Goal: Task Accomplishment & Management: Use online tool/utility

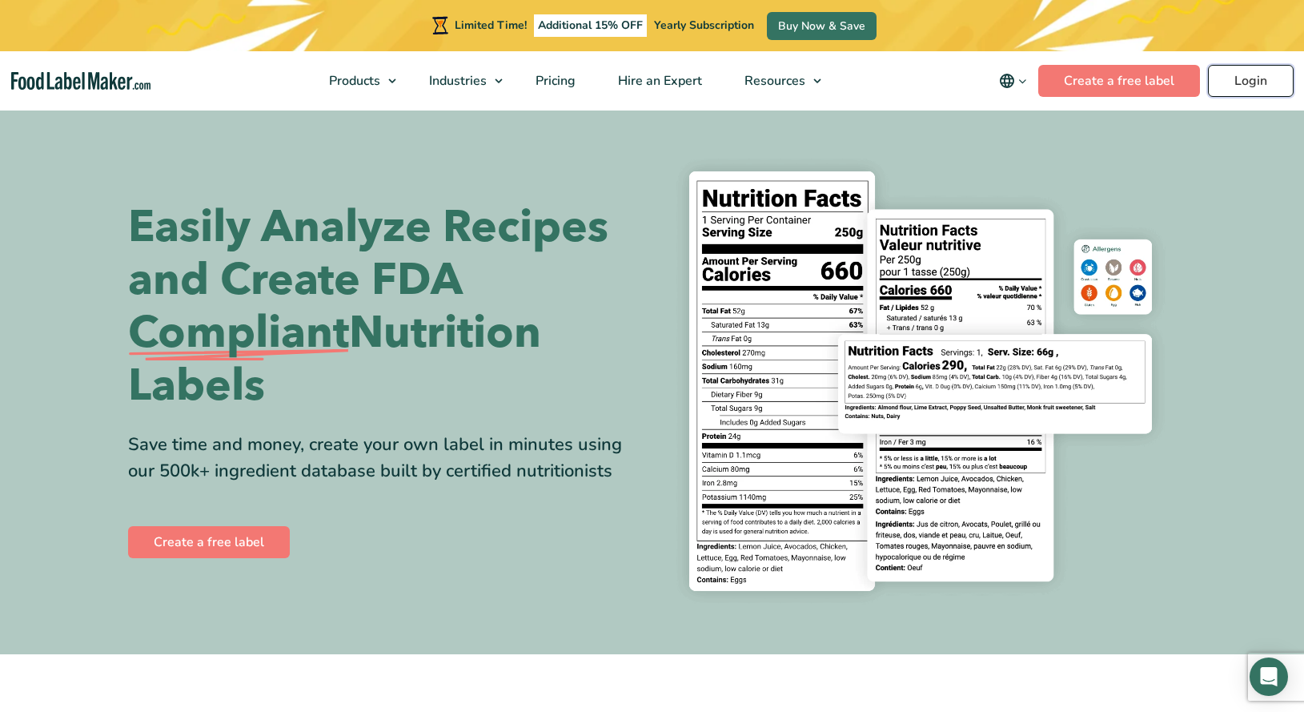
click at [1267, 83] on link "Login" at bounding box center [1251, 81] width 86 height 32
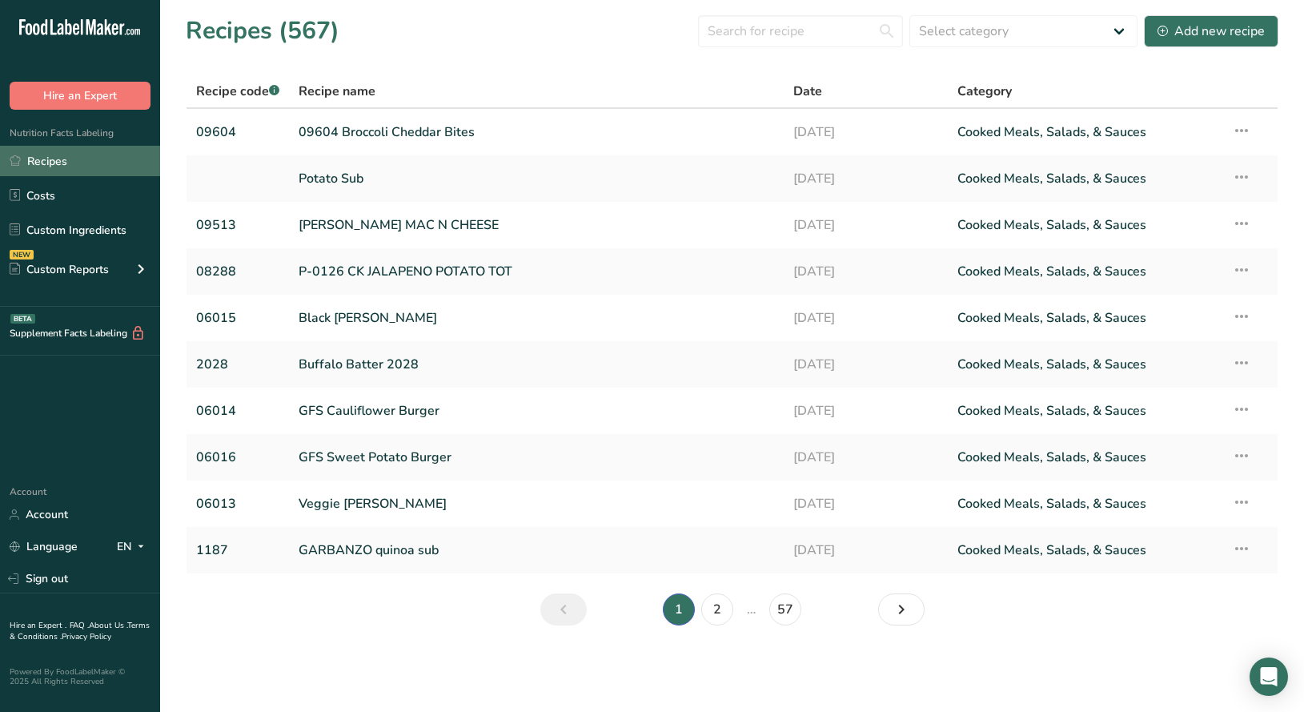
click at [49, 158] on link "Recipes" at bounding box center [80, 161] width 160 height 30
click at [761, 31] on input "text" at bounding box center [800, 31] width 205 height 32
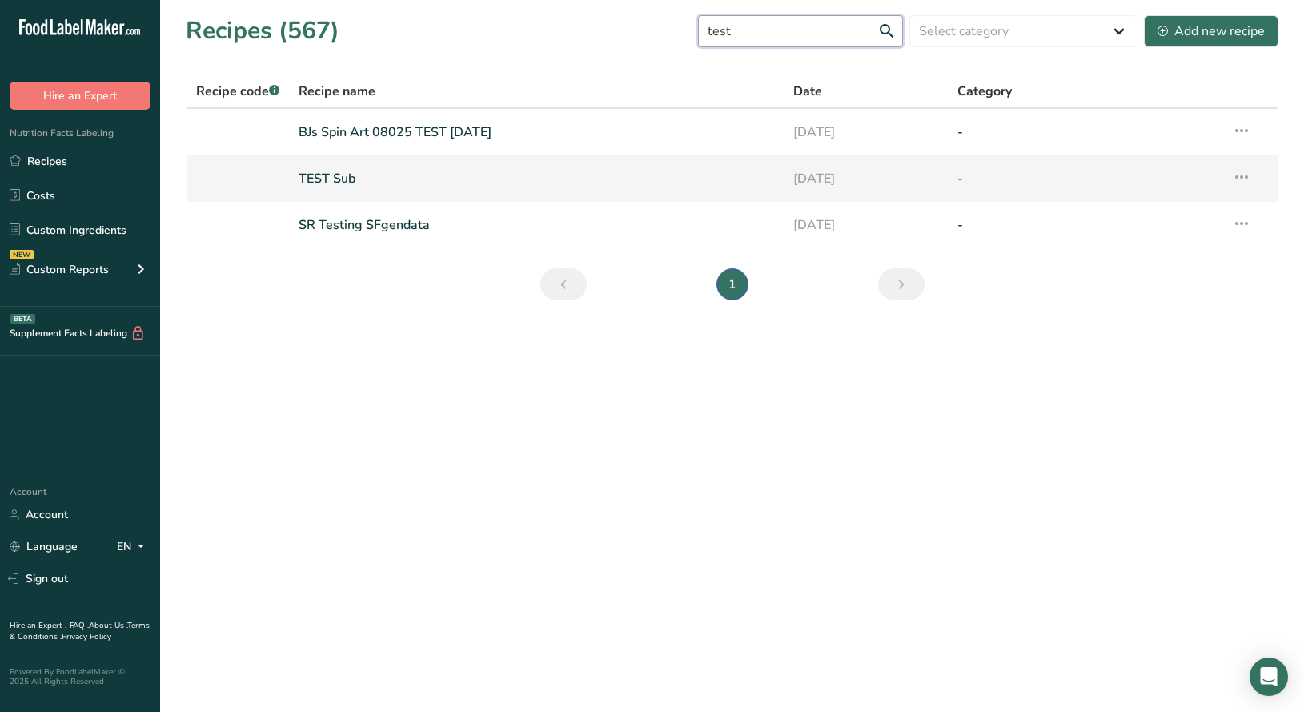
type input "test"
click at [332, 176] on link "TEST Sub" at bounding box center [536, 179] width 475 height 34
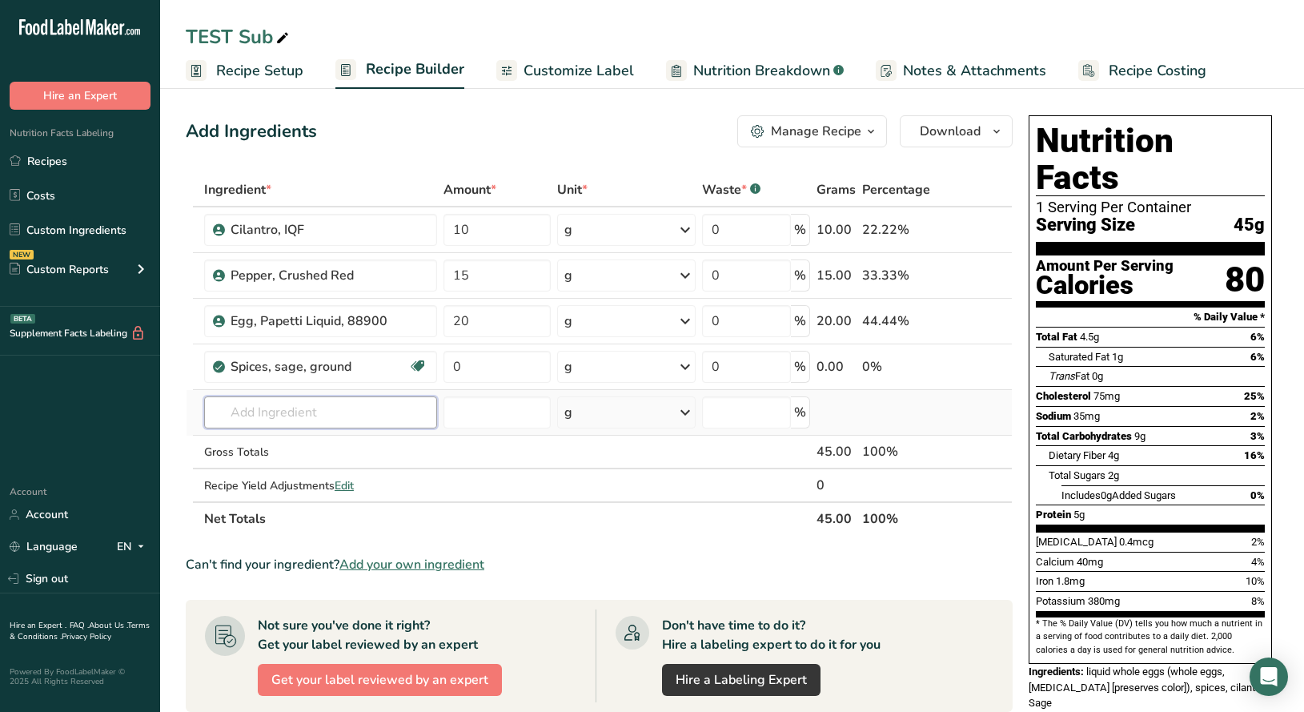
click at [344, 417] on input "text" at bounding box center [320, 412] width 233 height 32
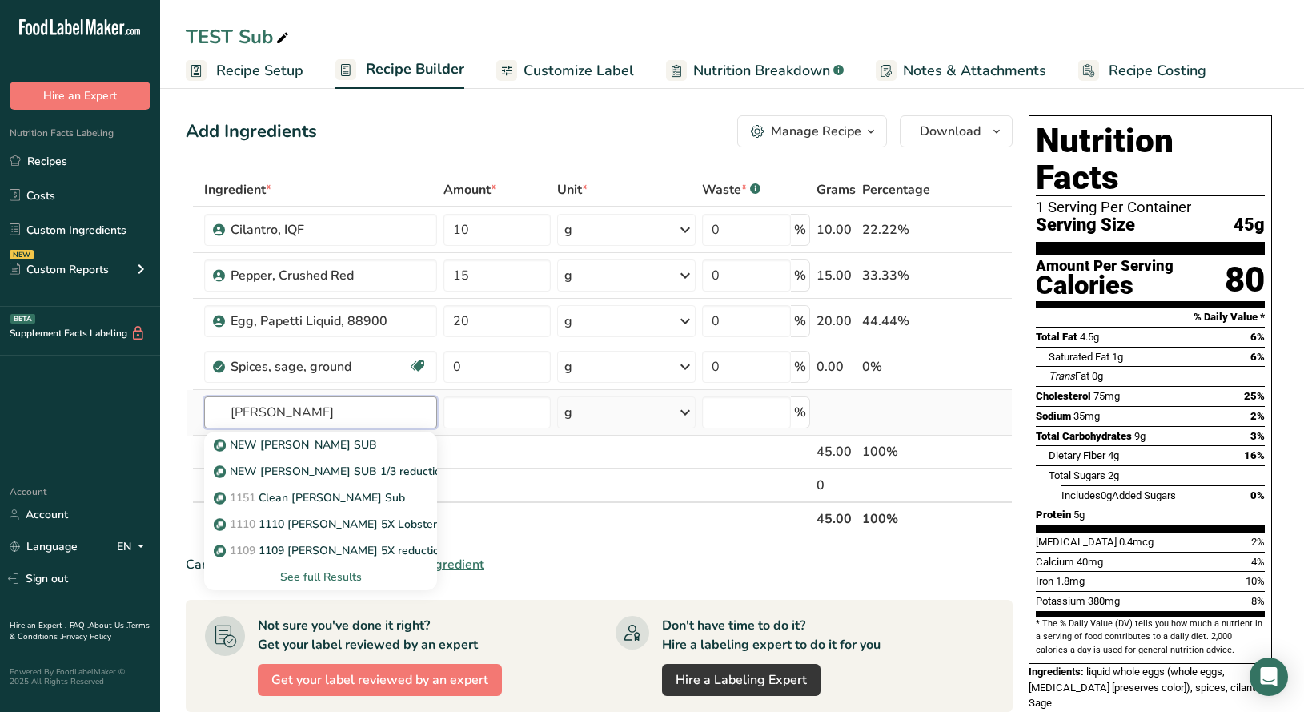
type input "sherry"
click at [332, 576] on div "See full Results" at bounding box center [320, 576] width 207 height 17
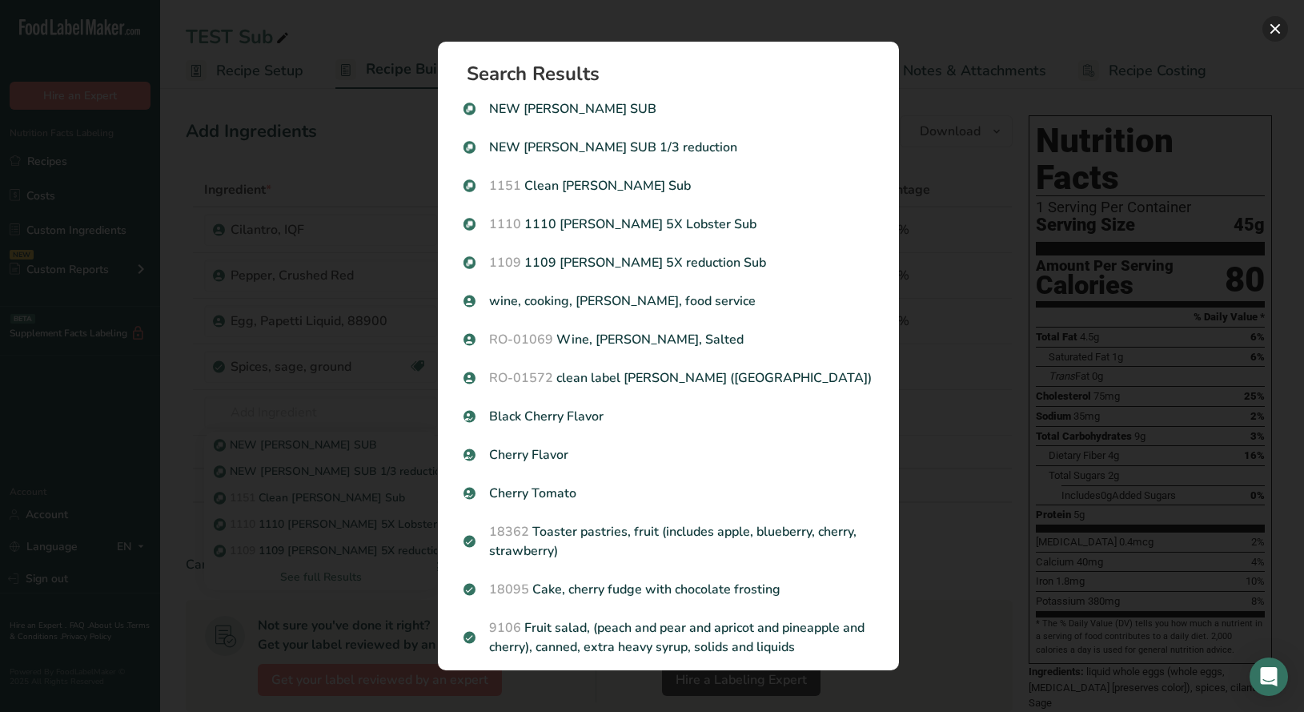
click at [1268, 30] on button "Search results modal" at bounding box center [1275, 29] width 26 height 26
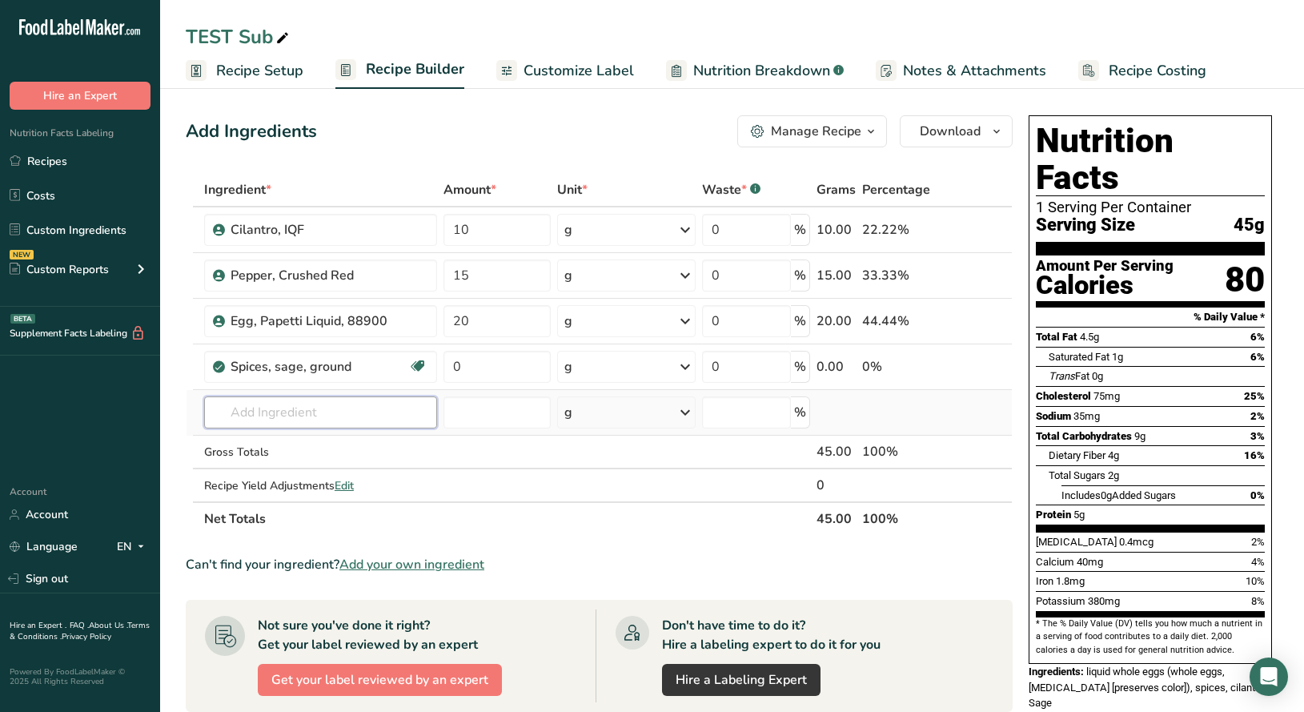
click at [320, 413] on input "text" at bounding box center [320, 412] width 233 height 32
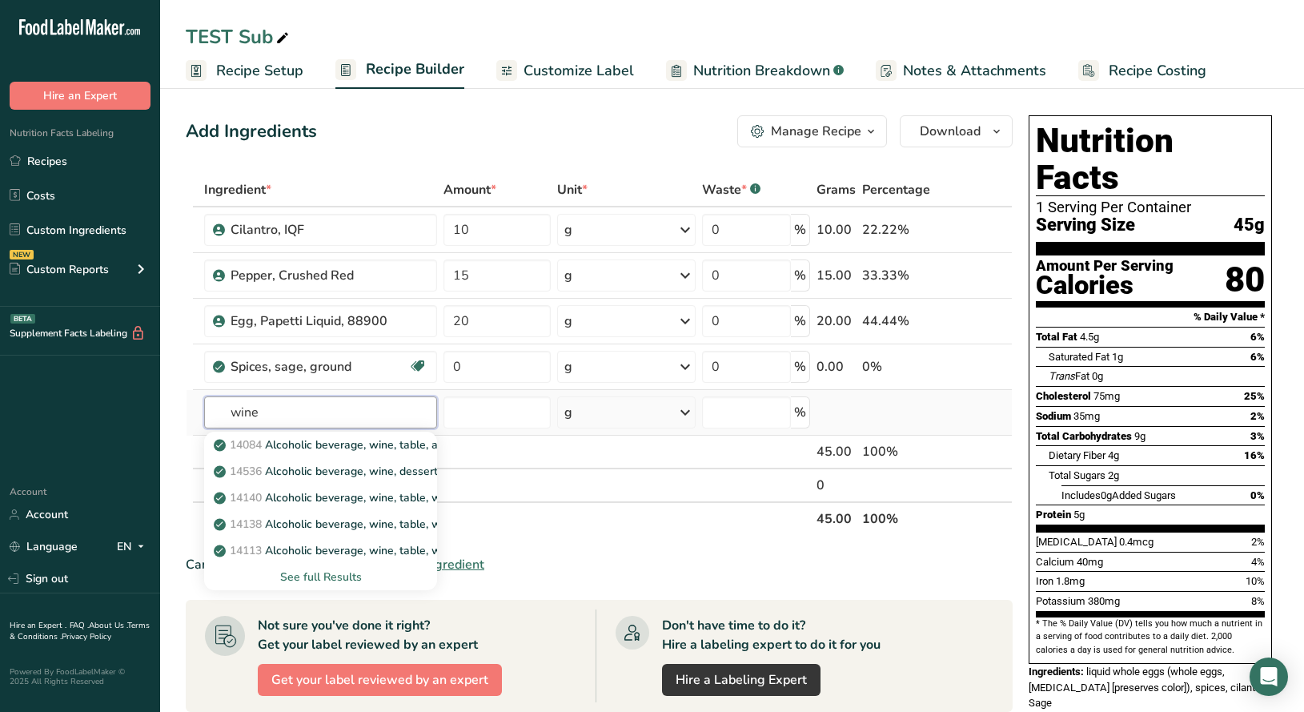
type input "wine"
click at [319, 571] on div "See full Results" at bounding box center [320, 576] width 207 height 17
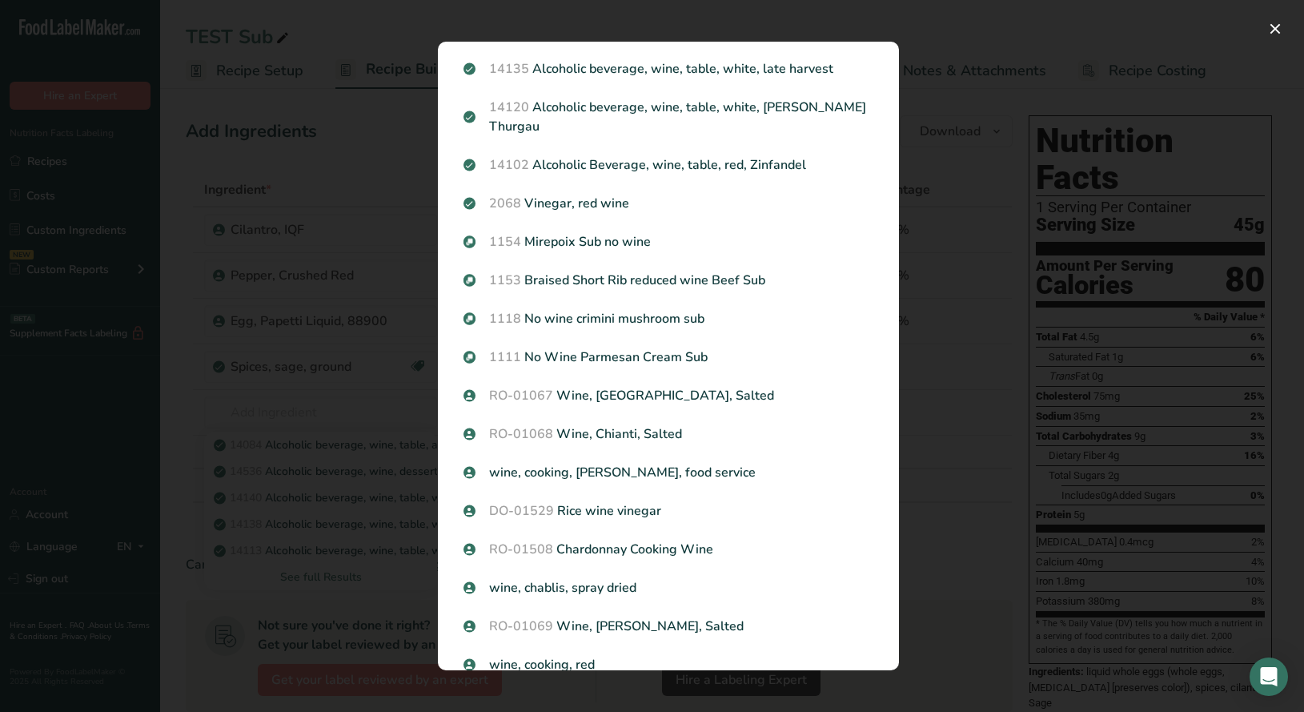
scroll to position [1376, 0]
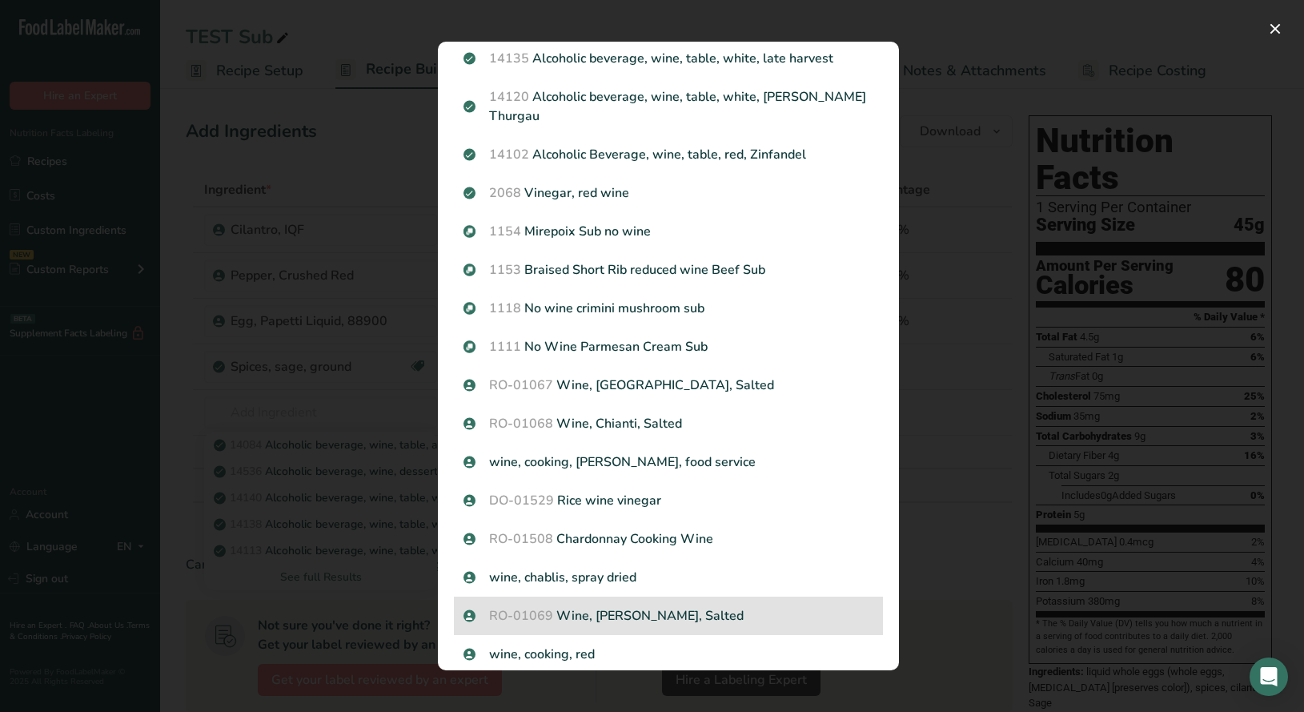
click at [600, 606] on p "RO-01069 Wine, Sherry, Salted" at bounding box center [669, 615] width 410 height 19
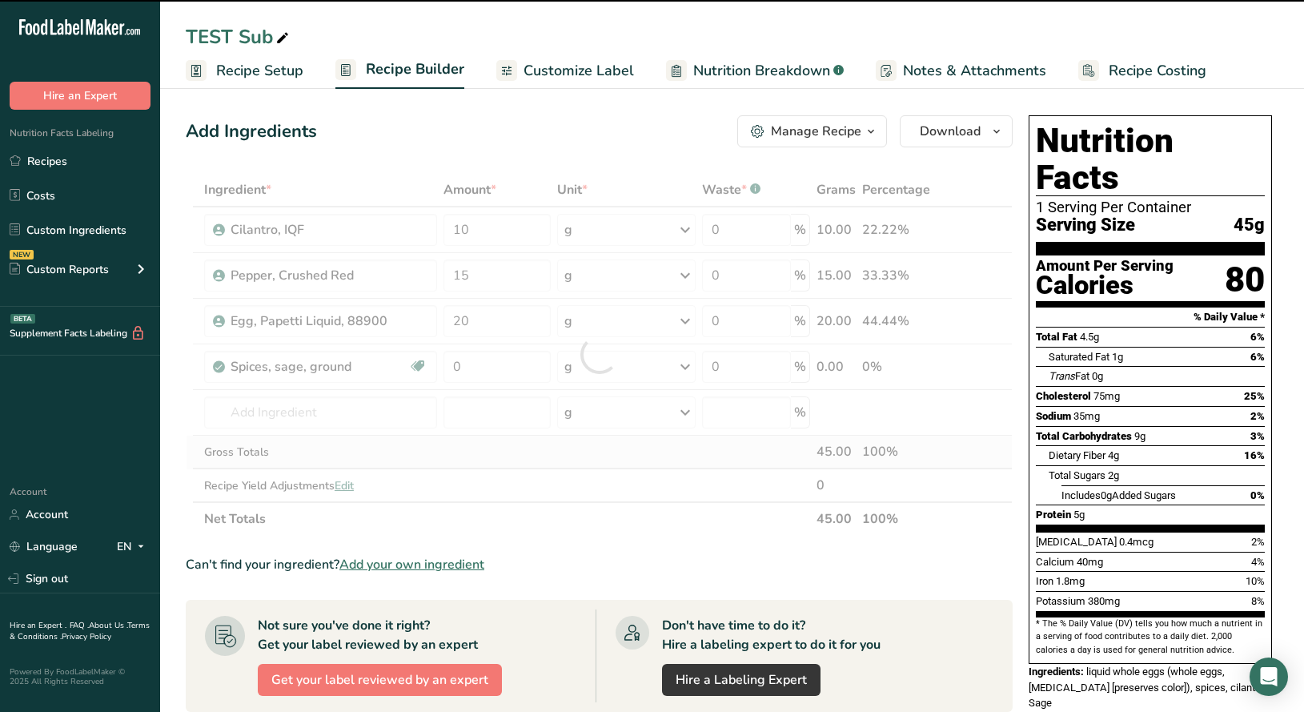
type input "0"
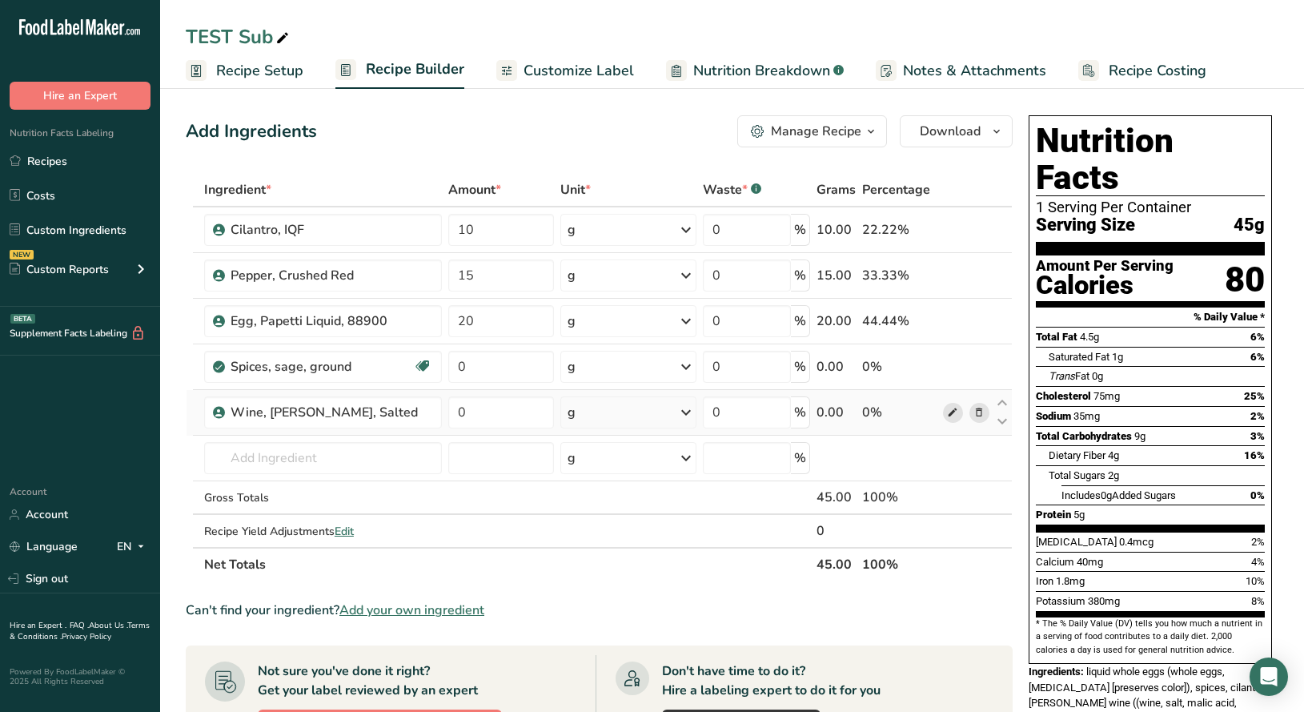
click at [949, 411] on icon at bounding box center [952, 412] width 11 height 17
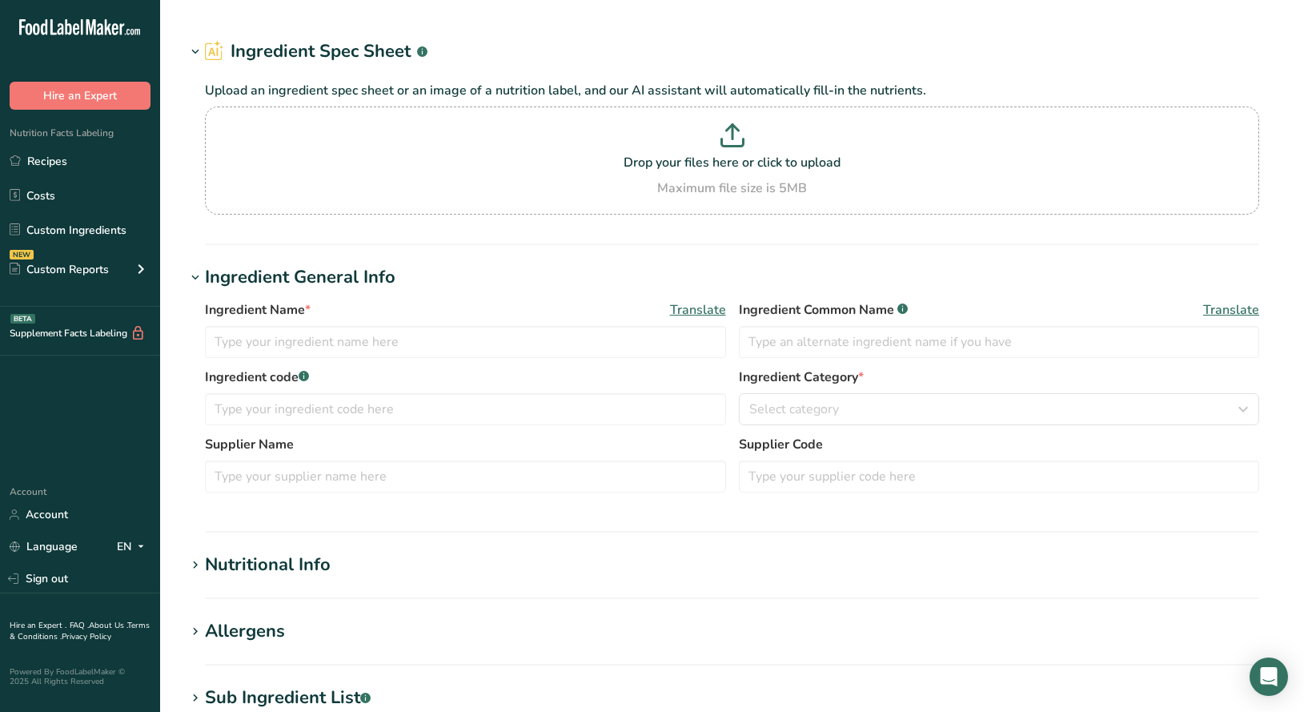
type input "Wine, [PERSON_NAME], Salted"
type input "sherry wine"
type input "RO-01069"
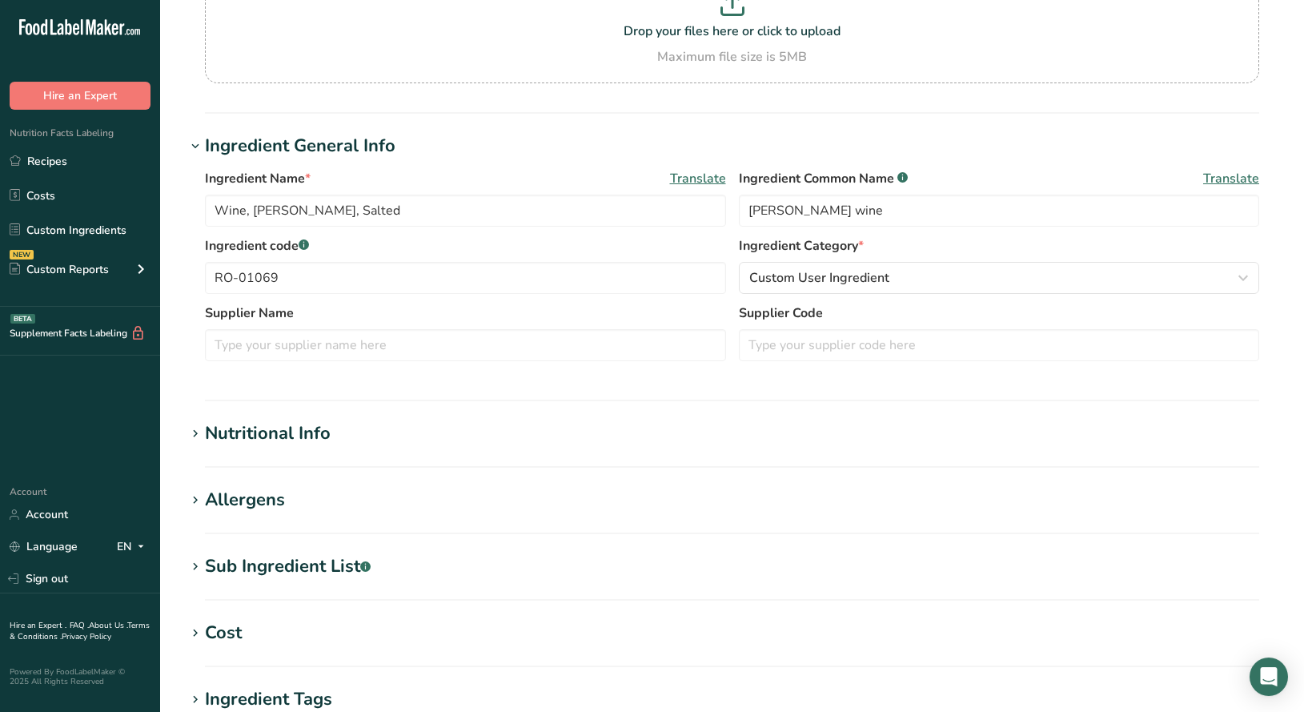
scroll to position [179, 0]
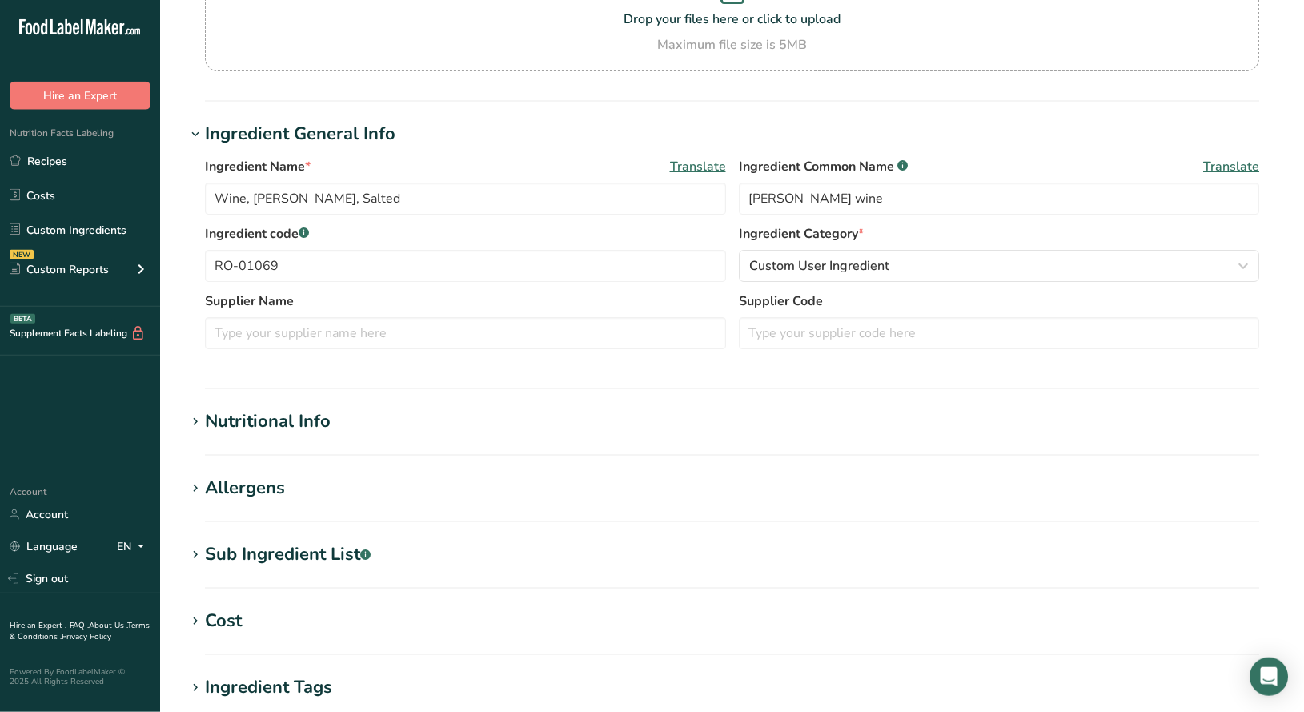
click at [199, 552] on icon at bounding box center [195, 555] width 14 height 22
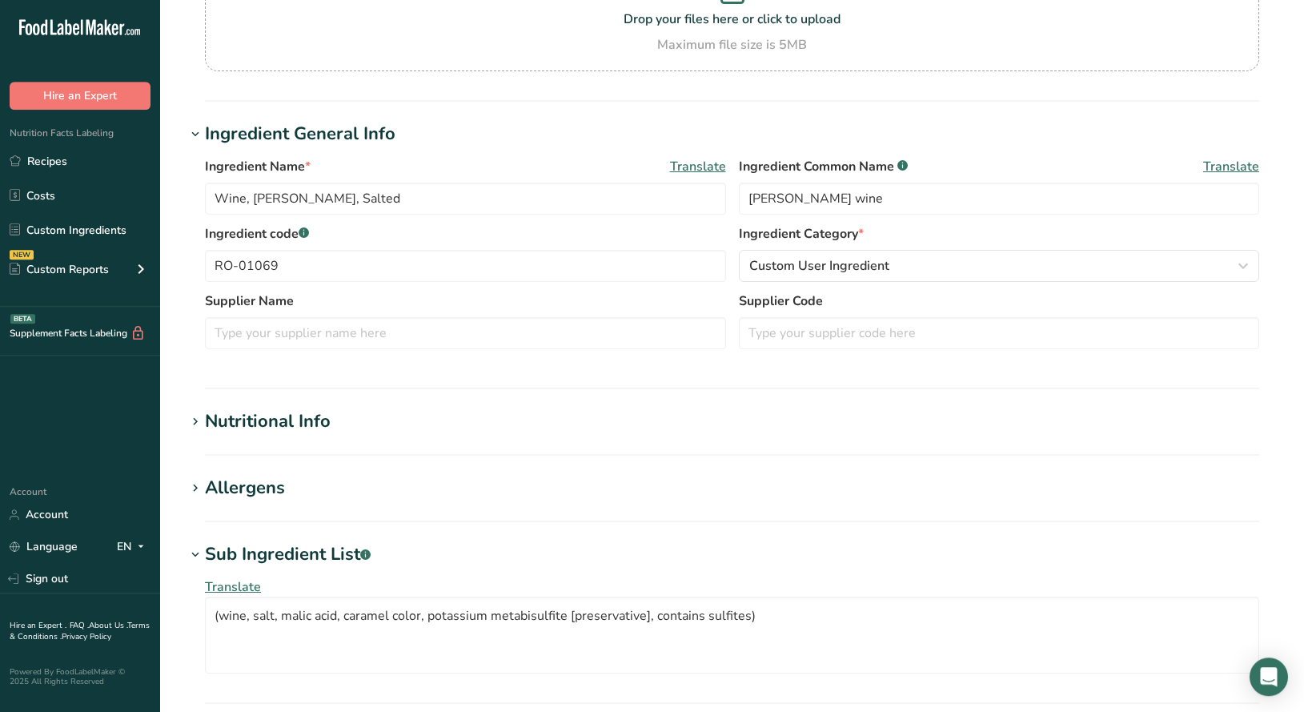
scroll to position [181, 0]
